Goal: Check status

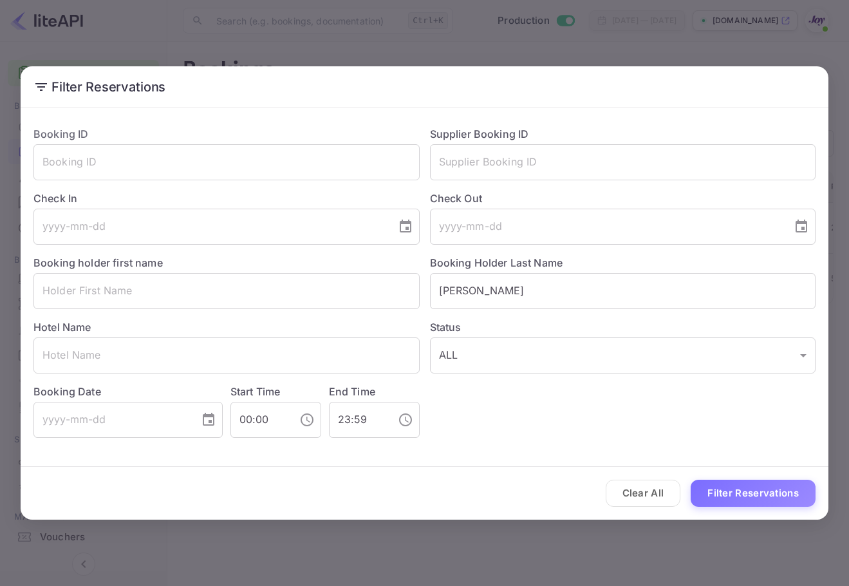
scroll to position [0, 194]
click at [576, 160] on input "text" at bounding box center [623, 162] width 386 height 36
drag, startPoint x: 530, startPoint y: 281, endPoint x: 350, endPoint y: 287, distance: 180.4
click at [348, 288] on div "Booking ID ​ Supplier Booking ID ​ Check In ​ Check Out ​ Booking holder first …" at bounding box center [419, 277] width 793 height 322
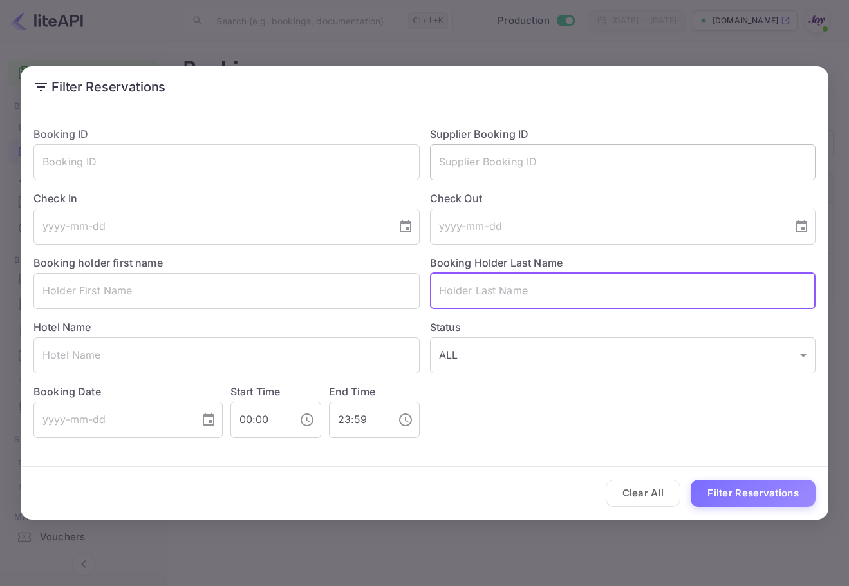
click at [493, 176] on input "text" at bounding box center [623, 162] width 386 height 36
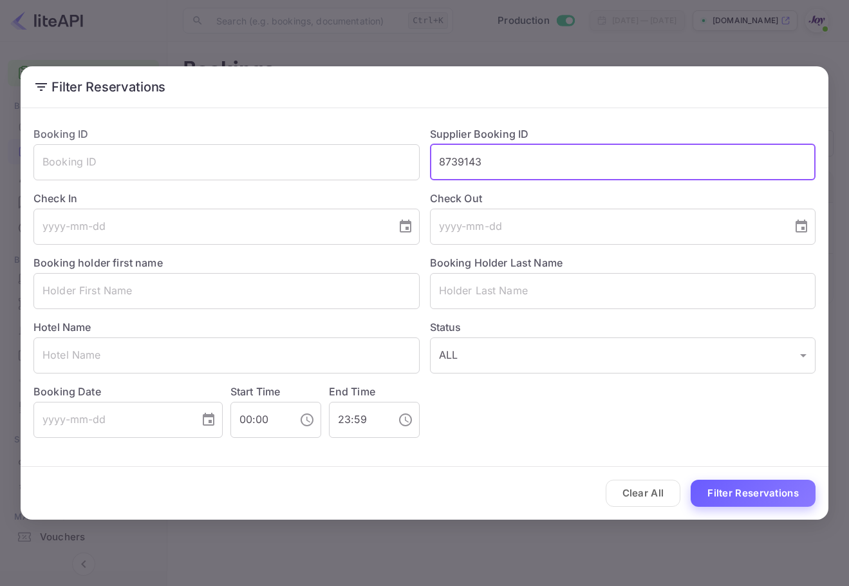
type input "8739143"
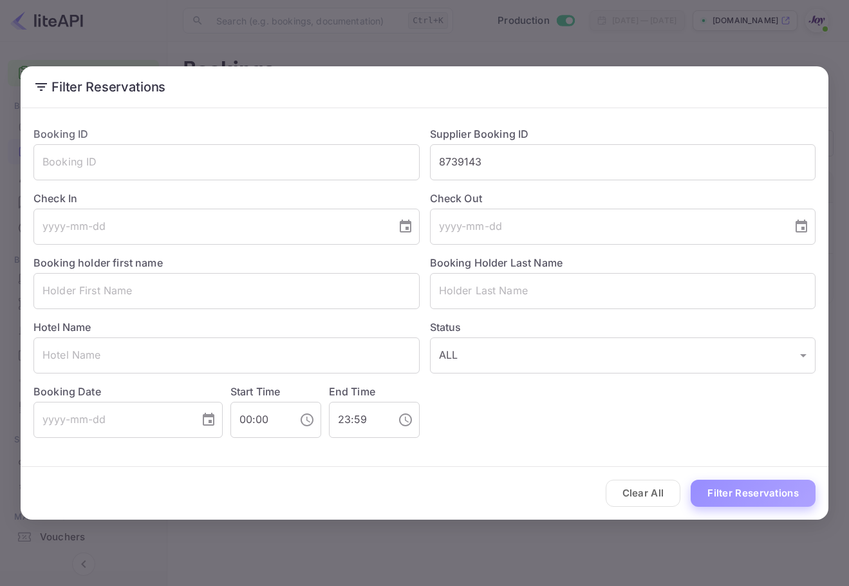
click at [753, 488] on button "Filter Reservations" at bounding box center [753, 494] width 125 height 28
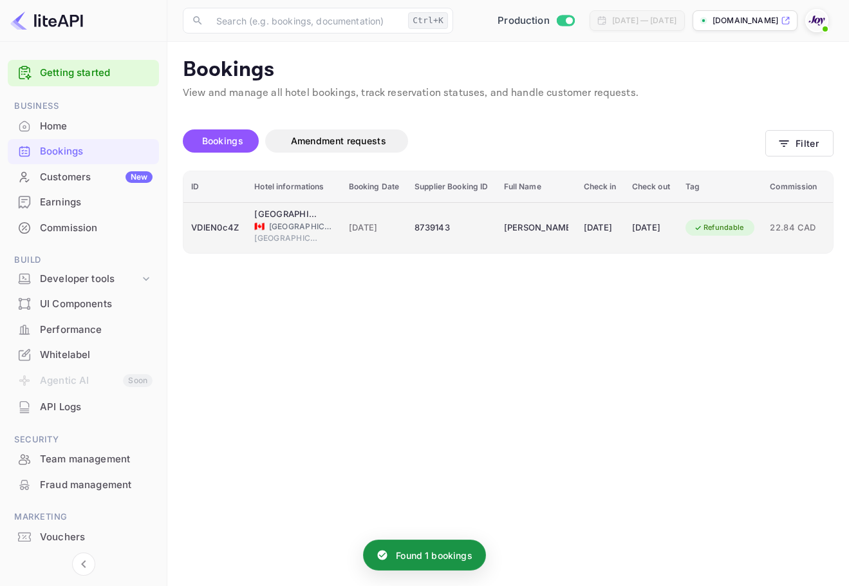
click at [436, 220] on div "8739143" at bounding box center [451, 228] width 73 height 21
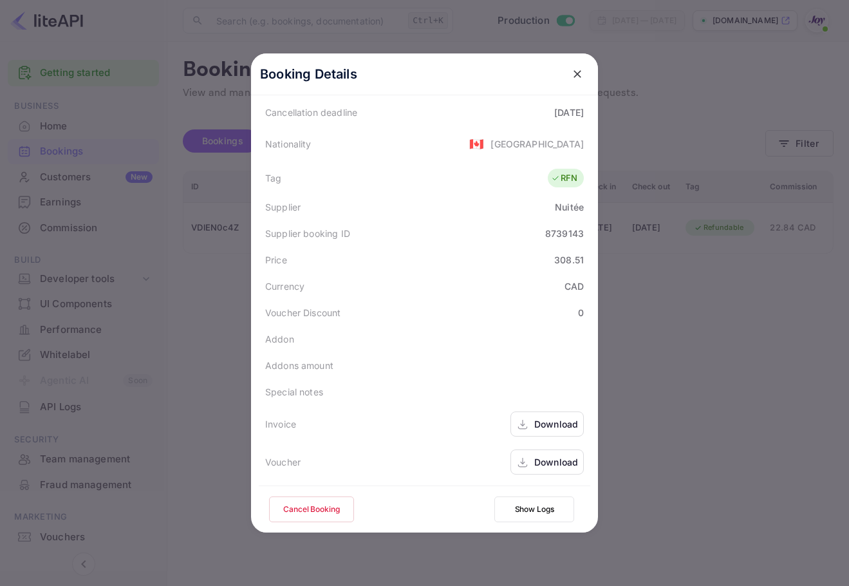
scroll to position [286, 0]
click at [548, 461] on div "Download" at bounding box center [556, 462] width 44 height 14
